Goal: Find specific page/section: Find specific page/section

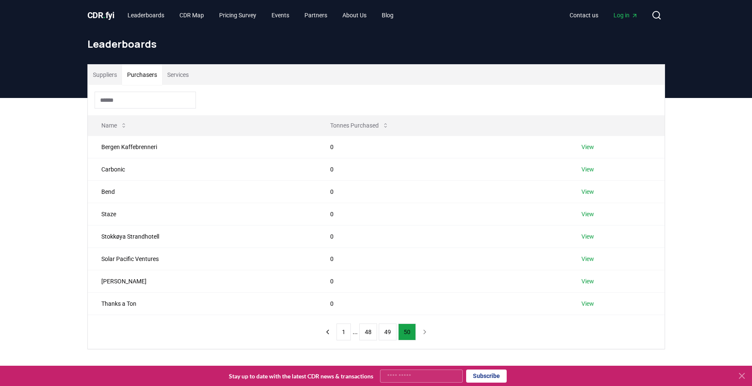
scroll to position [53, 0]
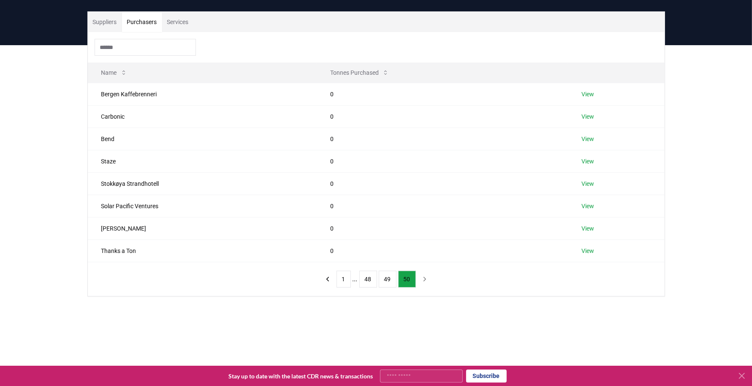
click at [139, 46] on input at bounding box center [145, 47] width 101 height 17
click at [141, 94] on td "Bergen Kaffebrenneri" at bounding box center [202, 94] width 229 height 22
click at [593, 91] on link "View" at bounding box center [587, 94] width 13 height 8
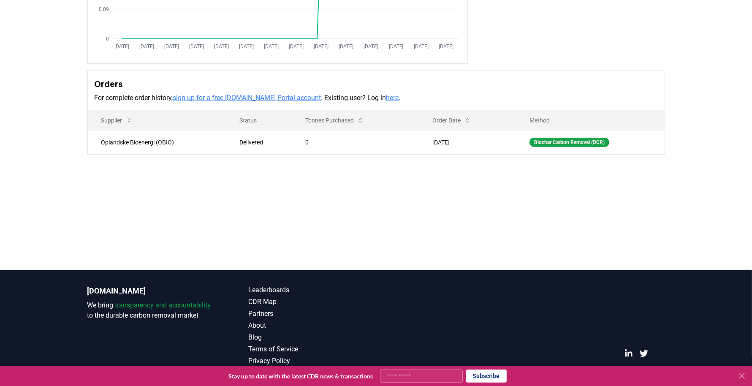
scroll to position [187, 0]
